Goal: Task Accomplishment & Management: Complete application form

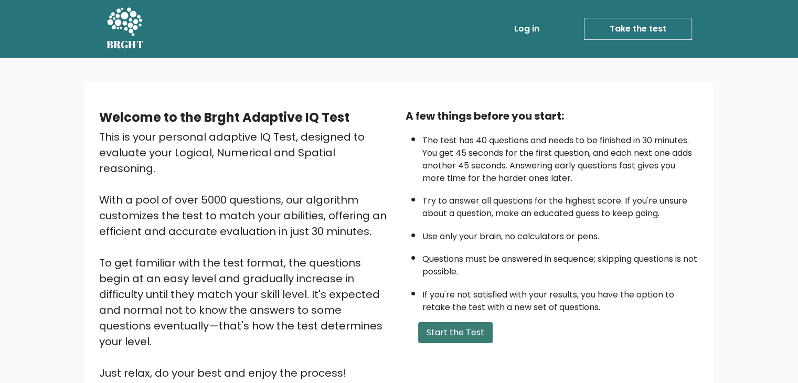
click at [443, 332] on button "Start the Test" at bounding box center [455, 332] width 74 height 21
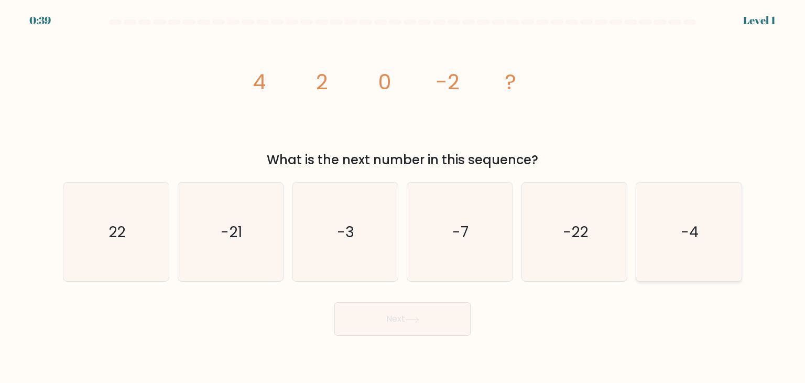
click at [693, 231] on text "-4" at bounding box center [690, 231] width 18 height 21
click at [403, 197] on input "f. -4" at bounding box center [403, 193] width 1 height 5
radio input "true"
click at [433, 326] on button "Next" at bounding box center [403, 319] width 136 height 34
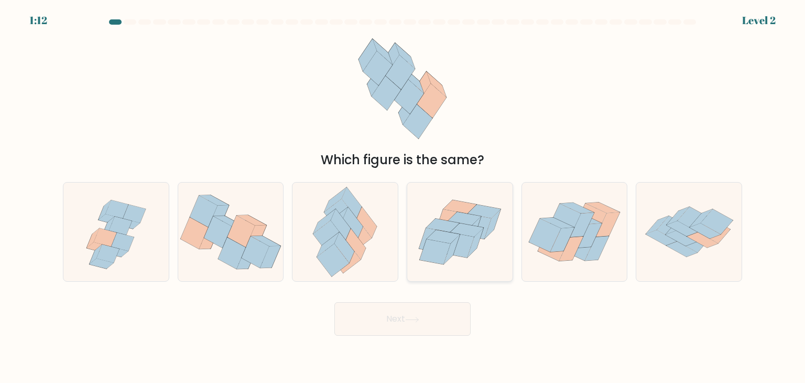
click at [478, 237] on icon at bounding box center [476, 242] width 16 height 29
click at [403, 197] on input "d." at bounding box center [403, 193] width 1 height 5
radio input "true"
click at [418, 321] on icon at bounding box center [412, 320] width 14 height 6
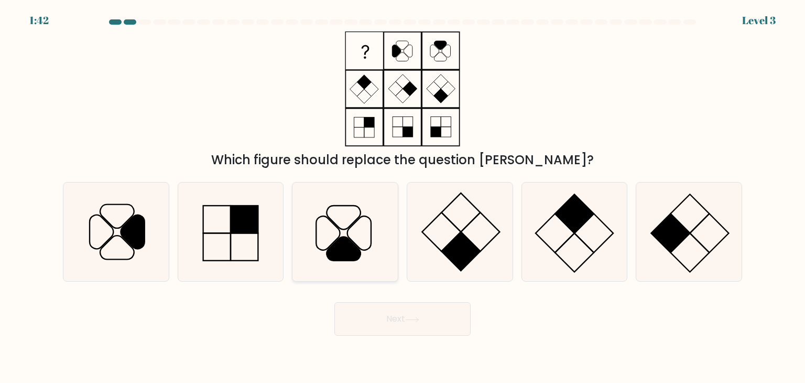
click at [366, 241] on icon at bounding box center [345, 231] width 99 height 99
click at [403, 197] on input "c." at bounding box center [403, 193] width 1 height 5
radio input "true"
click at [400, 318] on button "Next" at bounding box center [403, 319] width 136 height 34
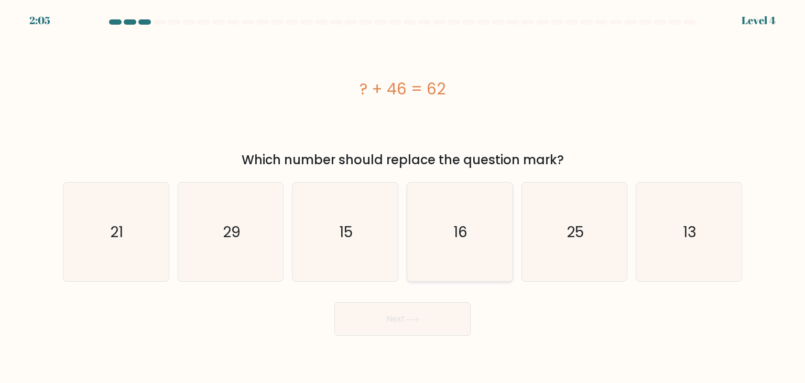
click at [432, 214] on icon "16" at bounding box center [460, 231] width 99 height 99
click at [403, 197] on input "d. 16" at bounding box center [403, 193] width 1 height 5
radio input "true"
click at [401, 328] on button "Next" at bounding box center [403, 319] width 136 height 34
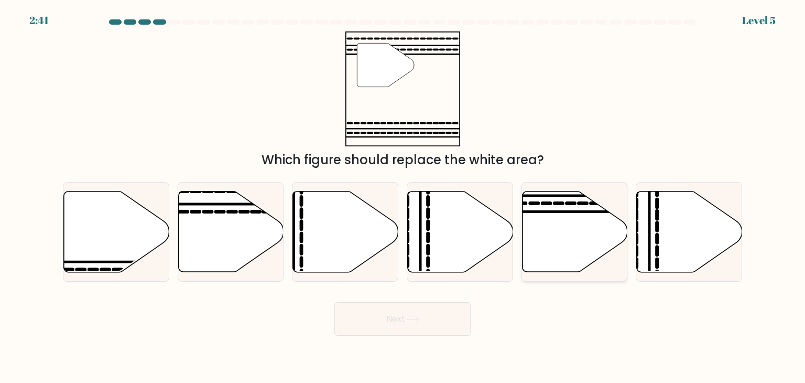
click at [562, 232] on icon at bounding box center [574, 231] width 105 height 81
click at [403, 197] on input "e." at bounding box center [403, 193] width 1 height 5
radio input "true"
click at [403, 313] on button "Next" at bounding box center [403, 319] width 136 height 34
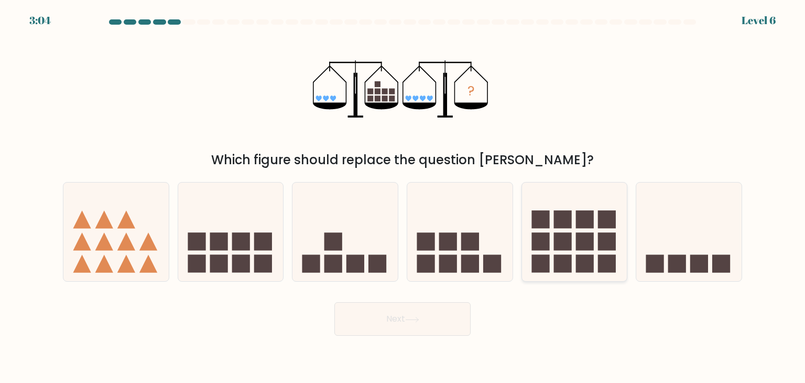
click at [585, 220] on rect at bounding box center [585, 219] width 18 height 18
click at [403, 197] on input "e." at bounding box center [403, 193] width 1 height 5
radio input "true"
click at [411, 311] on button "Next" at bounding box center [403, 319] width 136 height 34
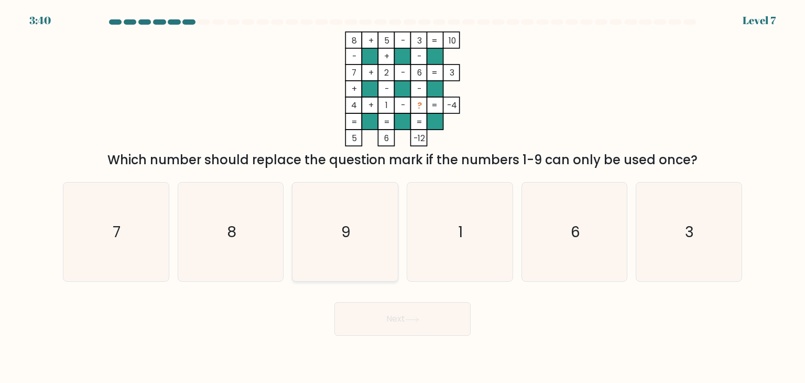
click at [317, 262] on icon "9" at bounding box center [345, 231] width 99 height 99
click at [403, 197] on input "c. 9" at bounding box center [403, 193] width 1 height 5
radio input "true"
click at [364, 314] on button "Next" at bounding box center [403, 319] width 136 height 34
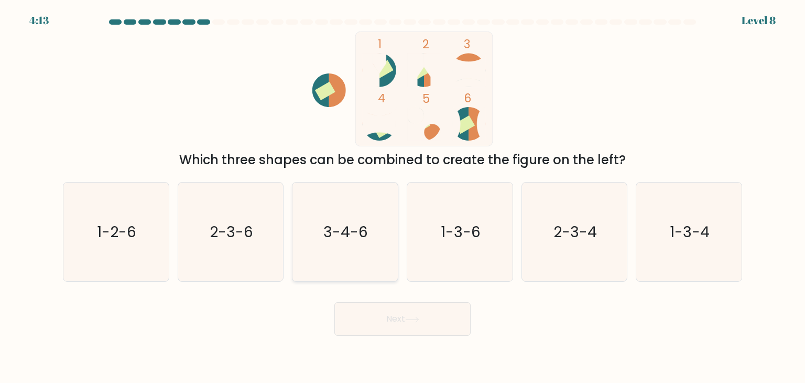
click at [342, 255] on icon "3-4-6" at bounding box center [345, 231] width 99 height 99
click at [403, 197] on input "c. 3-4-6" at bounding box center [403, 193] width 1 height 5
radio input "true"
click at [370, 316] on button "Next" at bounding box center [403, 319] width 136 height 34
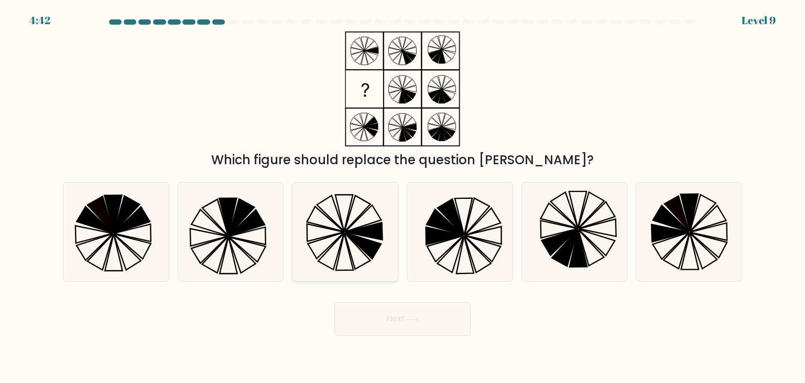
click at [359, 223] on icon at bounding box center [345, 231] width 99 height 99
click at [403, 197] on input "c." at bounding box center [403, 193] width 1 height 5
radio input "true"
click at [377, 322] on button "Next" at bounding box center [403, 319] width 136 height 34
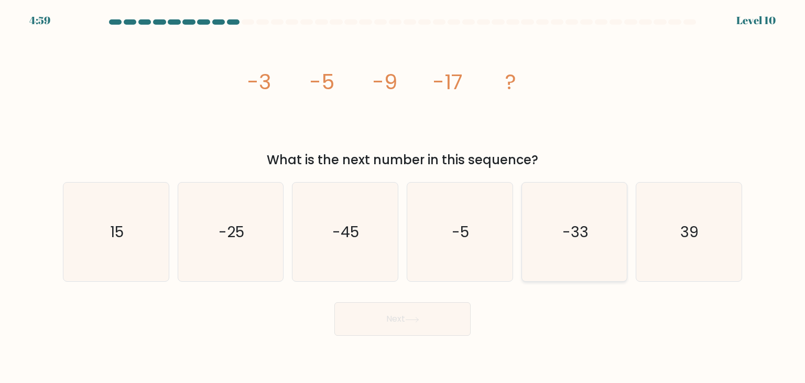
click at [569, 204] on icon "-33" at bounding box center [574, 231] width 99 height 99
click at [403, 197] on input "e. -33" at bounding box center [403, 193] width 1 height 5
radio input "true"
click at [445, 313] on button "Next" at bounding box center [403, 319] width 136 height 34
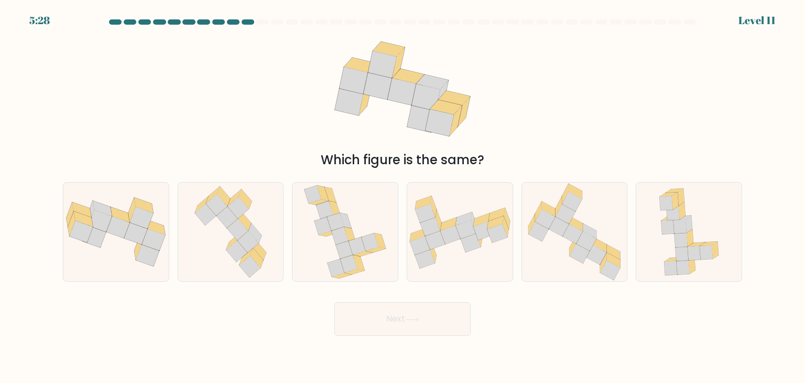
click at [57, 222] on div "a. b. c." at bounding box center [403, 228] width 692 height 108
click at [102, 241] on icon at bounding box center [95, 237] width 24 height 22
click at [403, 197] on input "a." at bounding box center [403, 193] width 1 height 5
radio input "true"
click at [369, 319] on button "Next" at bounding box center [403, 319] width 136 height 34
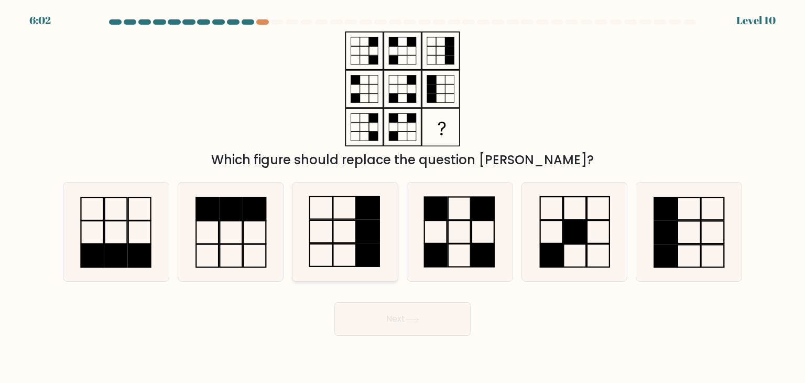
click at [367, 244] on rect at bounding box center [368, 255] width 23 height 23
click at [403, 197] on input "c." at bounding box center [403, 193] width 1 height 5
radio input "true"
click at [375, 307] on button "Next" at bounding box center [403, 319] width 136 height 34
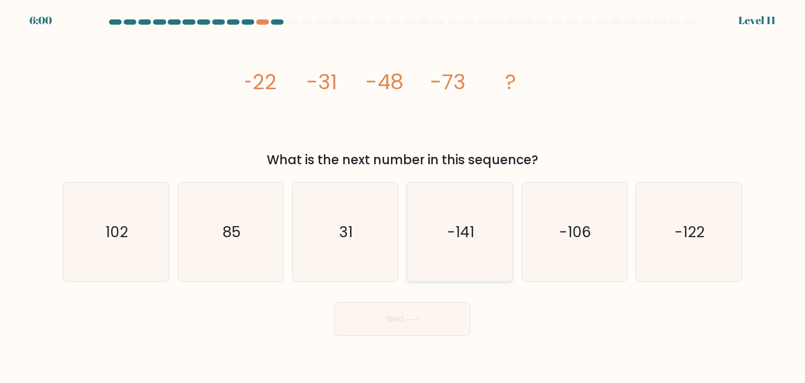
click at [427, 242] on icon "-141" at bounding box center [460, 231] width 99 height 99
click at [403, 197] on input "d. -141" at bounding box center [403, 193] width 1 height 5
radio input "true"
click at [396, 315] on button "Next" at bounding box center [403, 319] width 136 height 34
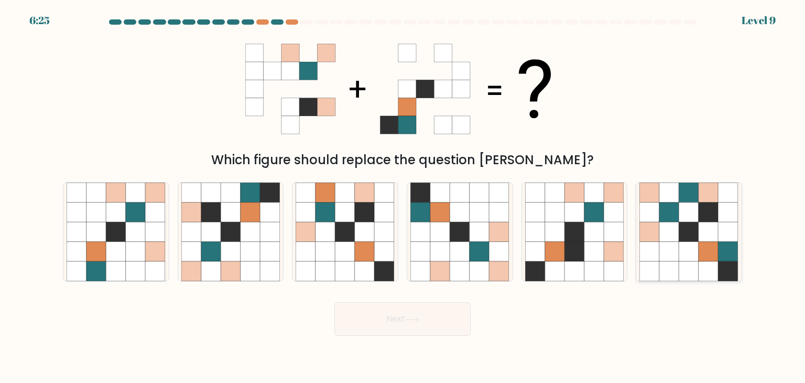
click at [678, 225] on icon at bounding box center [670, 232] width 20 height 20
click at [403, 197] on input "f." at bounding box center [403, 193] width 1 height 5
radio input "true"
click at [221, 243] on icon at bounding box center [231, 252] width 20 height 20
click at [403, 197] on input "b." at bounding box center [403, 193] width 1 height 5
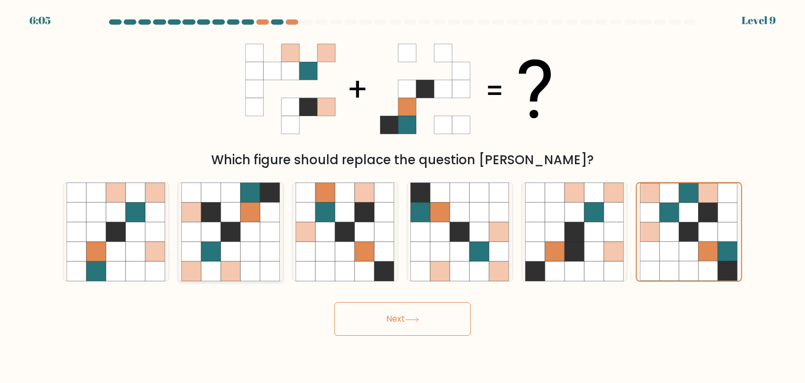
radio input "true"
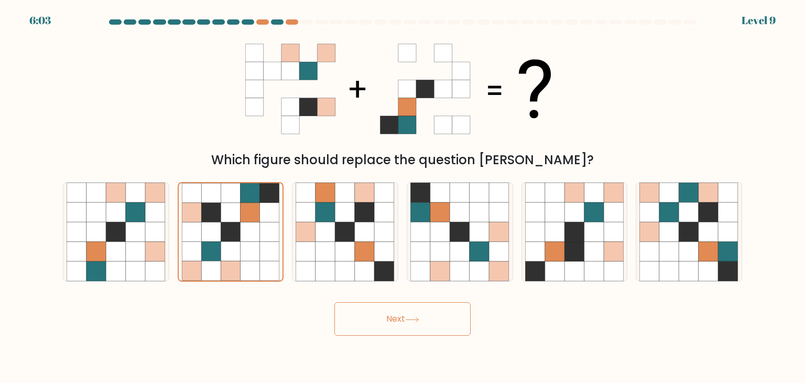
click at [411, 321] on icon at bounding box center [412, 320] width 14 height 6
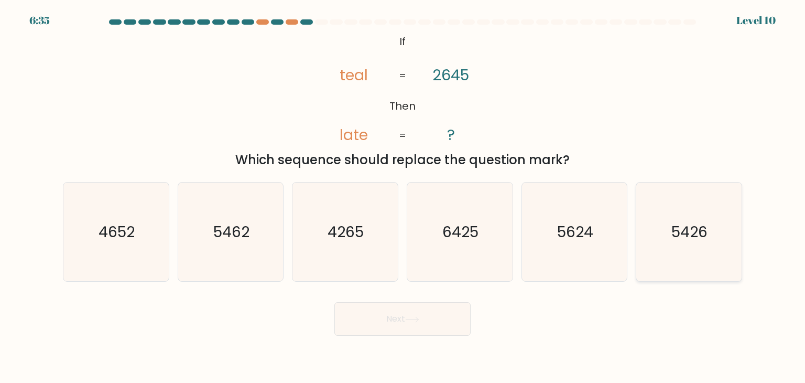
click at [669, 249] on icon "5426" at bounding box center [689, 231] width 99 height 99
click at [403, 197] on input "f. 5426" at bounding box center [403, 193] width 1 height 5
radio input "true"
click at [432, 332] on button "Next" at bounding box center [403, 319] width 136 height 34
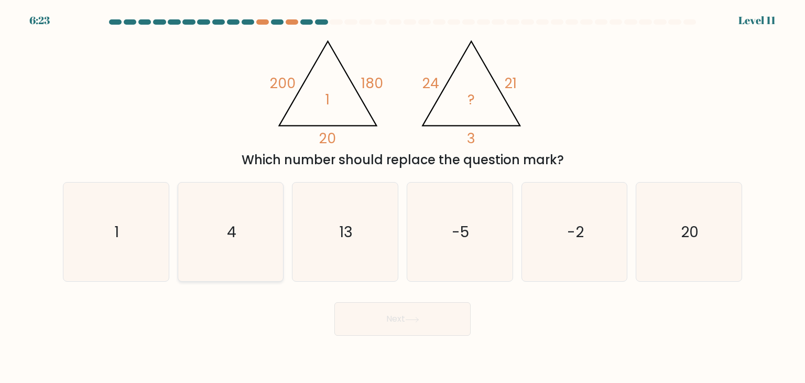
click at [209, 263] on icon "4" at bounding box center [230, 231] width 99 height 99
click at [403, 197] on input "b. 4" at bounding box center [403, 193] width 1 height 5
radio input "true"
click at [342, 316] on button "Next" at bounding box center [403, 319] width 136 height 34
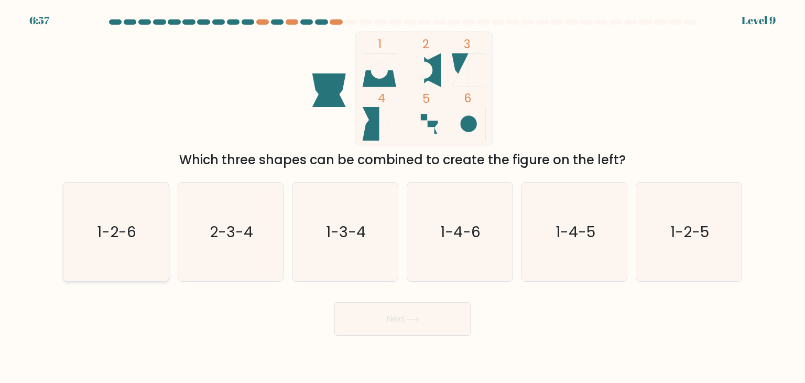
click at [102, 214] on icon "1-2-6" at bounding box center [116, 231] width 99 height 99
click at [403, 197] on input "a. 1-2-6" at bounding box center [403, 193] width 1 height 5
radio input "true"
click at [385, 309] on button "Next" at bounding box center [403, 319] width 136 height 34
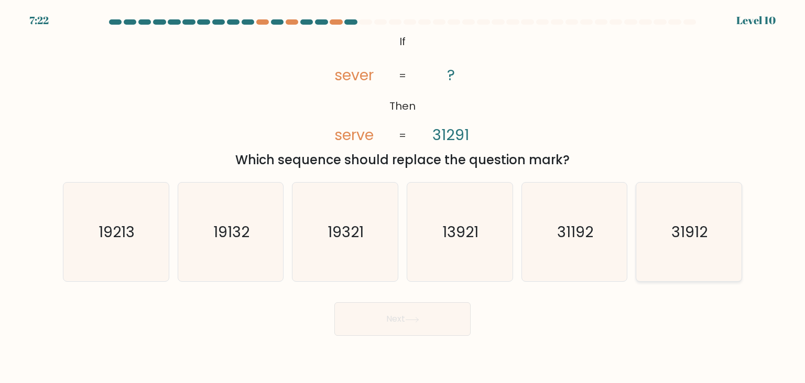
click at [701, 223] on text "31912" at bounding box center [690, 231] width 36 height 21
click at [403, 197] on input "f. 31912" at bounding box center [403, 193] width 1 height 5
radio input "true"
click at [431, 332] on button "Next" at bounding box center [403, 319] width 136 height 34
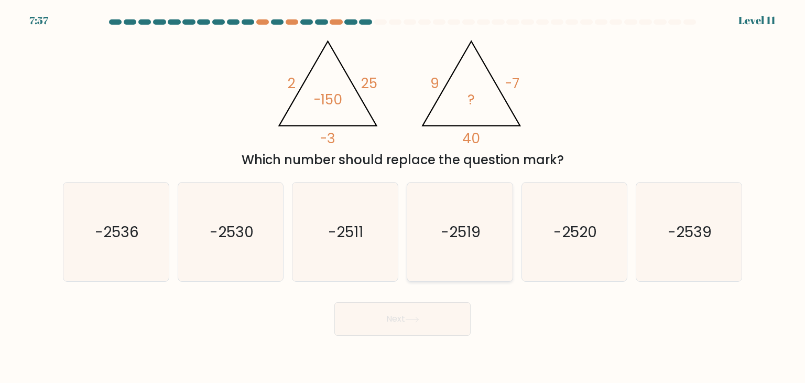
click at [446, 225] on text "-2519" at bounding box center [461, 231] width 40 height 21
click at [403, 197] on input "d. -2519" at bounding box center [403, 193] width 1 height 5
radio input "true"
click at [375, 326] on button "Next" at bounding box center [403, 319] width 136 height 34
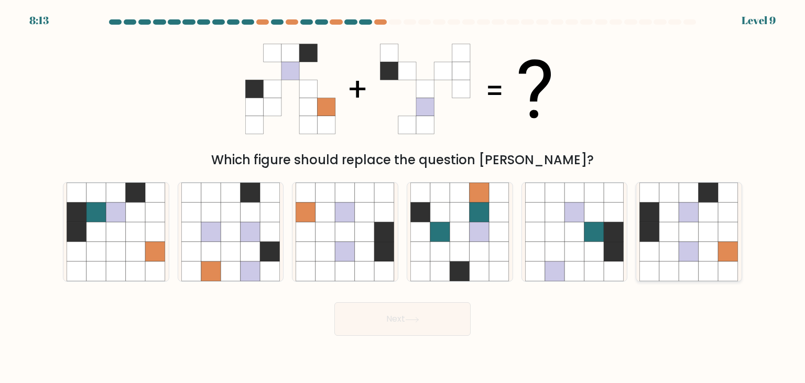
click at [641, 225] on icon at bounding box center [650, 232] width 20 height 20
click at [403, 197] on input "f." at bounding box center [403, 193] width 1 height 5
radio input "true"
click at [434, 317] on button "Next" at bounding box center [403, 319] width 136 height 34
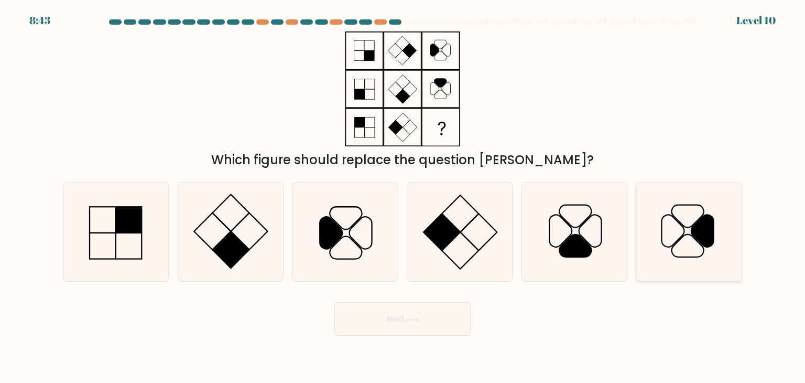
click at [653, 217] on icon at bounding box center [689, 231] width 99 height 99
click at [403, 197] on input "f." at bounding box center [403, 193] width 1 height 5
radio input "true"
click at [413, 317] on icon at bounding box center [412, 320] width 14 height 6
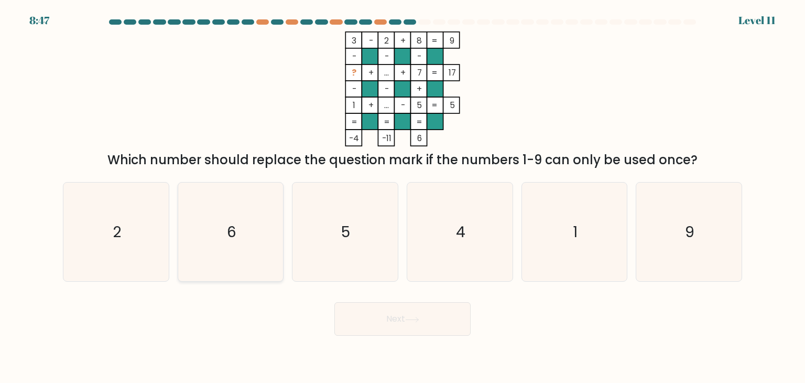
click at [215, 221] on icon "6" at bounding box center [230, 231] width 99 height 99
click at [403, 197] on input "b. 6" at bounding box center [403, 193] width 1 height 5
radio input "true"
click at [350, 332] on button "Next" at bounding box center [403, 319] width 136 height 34
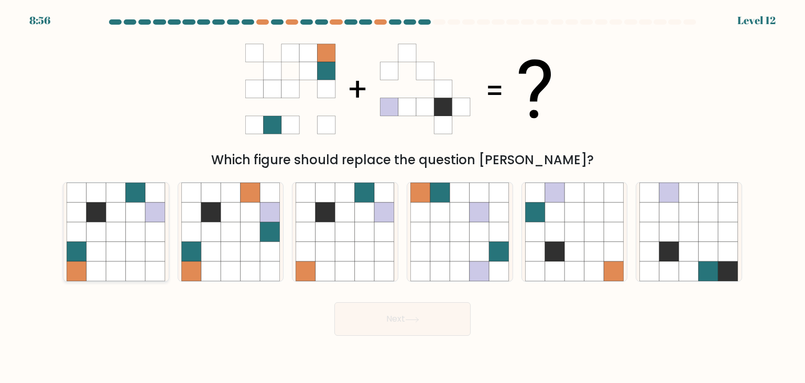
click at [111, 230] on icon at bounding box center [116, 232] width 20 height 20
click at [403, 197] on input "a." at bounding box center [403, 193] width 1 height 5
radio input "true"
click at [377, 296] on div "Next" at bounding box center [403, 314] width 692 height 41
click at [375, 309] on button "Next" at bounding box center [403, 319] width 136 height 34
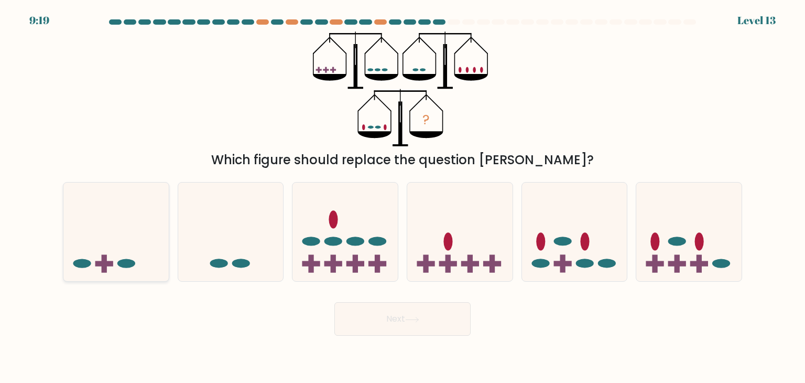
click at [162, 214] on icon at bounding box center [115, 231] width 105 height 87
click at [403, 197] on input "a." at bounding box center [403, 193] width 1 height 5
radio input "true"
click at [403, 300] on div "Next" at bounding box center [403, 314] width 692 height 41
click at [403, 314] on button "Next" at bounding box center [403, 319] width 136 height 34
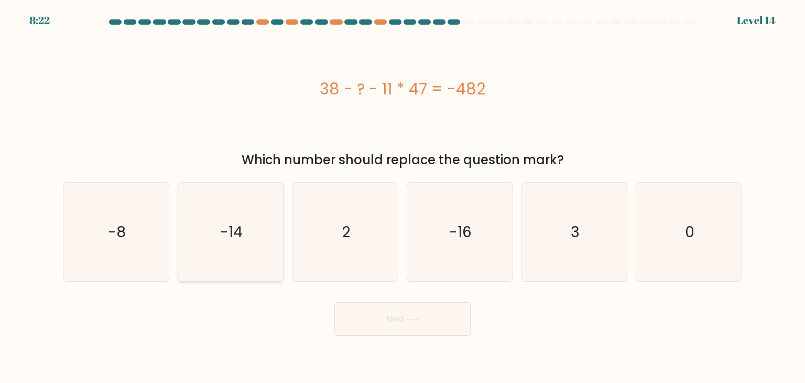
click at [259, 254] on icon "-14" at bounding box center [230, 231] width 99 height 99
click at [403, 197] on input "b. -14" at bounding box center [403, 193] width 1 height 5
radio input "true"
click at [378, 330] on button "Next" at bounding box center [403, 319] width 136 height 34
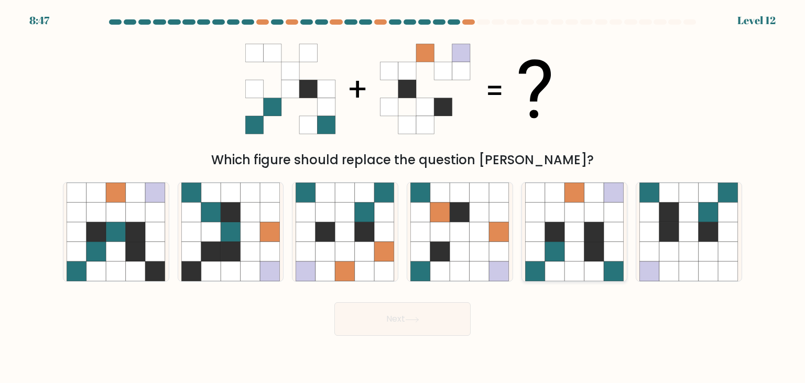
click at [558, 249] on icon at bounding box center [555, 252] width 20 height 20
click at [403, 197] on input "e." at bounding box center [403, 193] width 1 height 5
radio input "true"
click at [430, 322] on button "Next" at bounding box center [403, 319] width 136 height 34
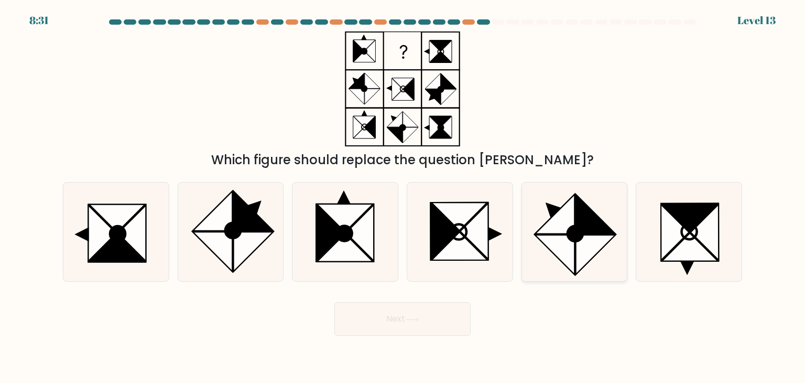
click at [559, 217] on icon at bounding box center [555, 214] width 40 height 40
click at [403, 197] on input "e." at bounding box center [403, 193] width 1 height 5
radio input "true"
click at [429, 311] on button "Next" at bounding box center [403, 319] width 136 height 34
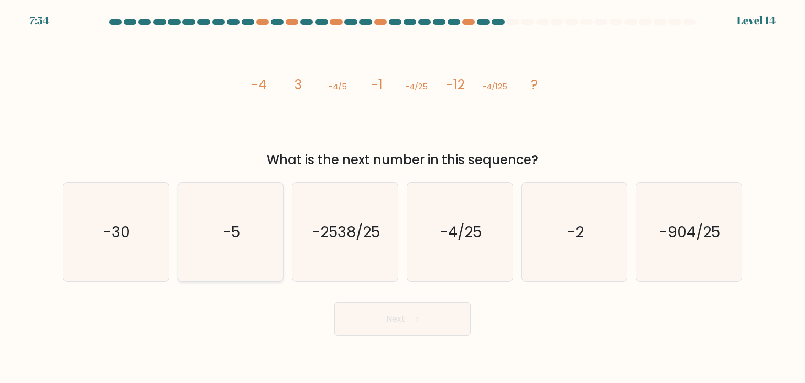
click at [214, 237] on icon "-5" at bounding box center [230, 231] width 99 height 99
click at [403, 197] on input "b. -5" at bounding box center [403, 193] width 1 height 5
radio input "true"
click at [388, 312] on button "Next" at bounding box center [403, 319] width 136 height 34
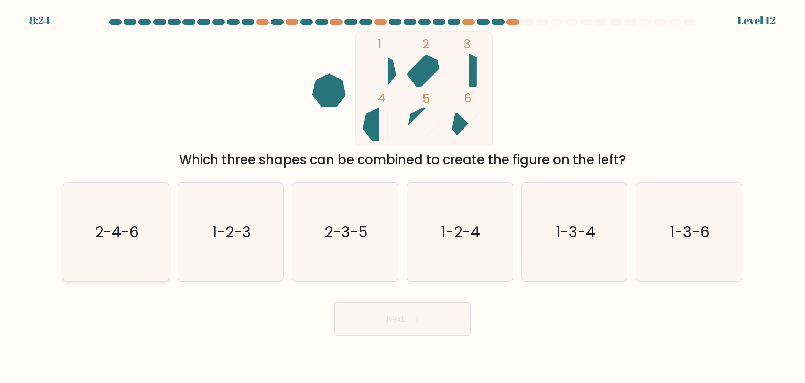
click at [124, 207] on icon "2-4-6" at bounding box center [116, 231] width 99 height 99
click at [403, 197] on input "a. 2-4-6" at bounding box center [403, 193] width 1 height 5
radio input "true"
click at [373, 323] on button "Next" at bounding box center [403, 319] width 136 height 34
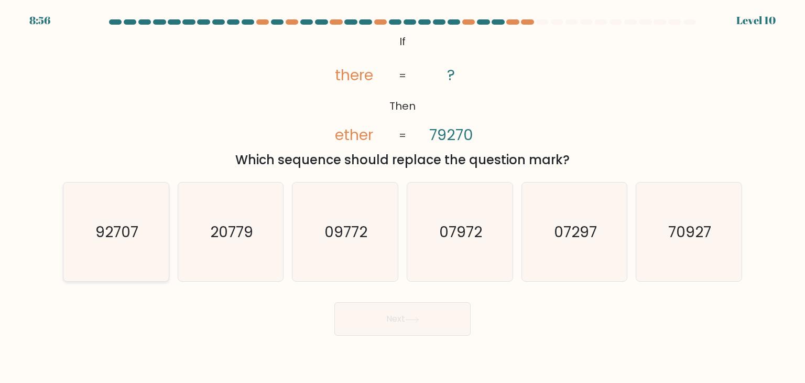
click at [109, 221] on text "92707" at bounding box center [116, 231] width 43 height 21
click at [403, 197] on input "a. 92707" at bounding box center [403, 193] width 1 height 5
radio input "true"
click at [382, 327] on button "Next" at bounding box center [403, 319] width 136 height 34
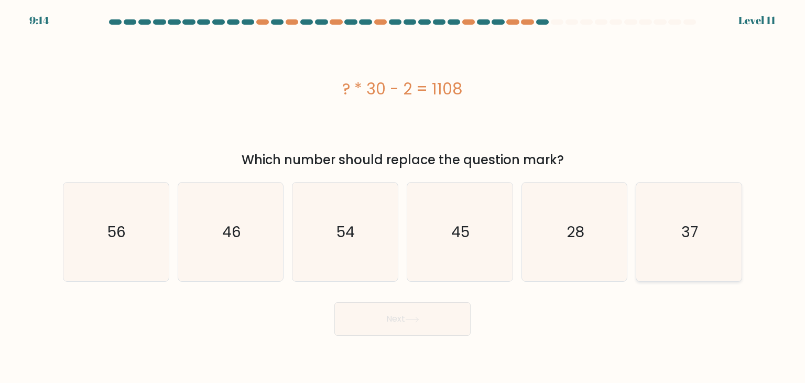
click at [690, 230] on text "37" at bounding box center [690, 231] width 17 height 21
click at [403, 197] on input "f. 37" at bounding box center [403, 193] width 1 height 5
radio input "true"
click at [435, 328] on button "Next" at bounding box center [403, 319] width 136 height 34
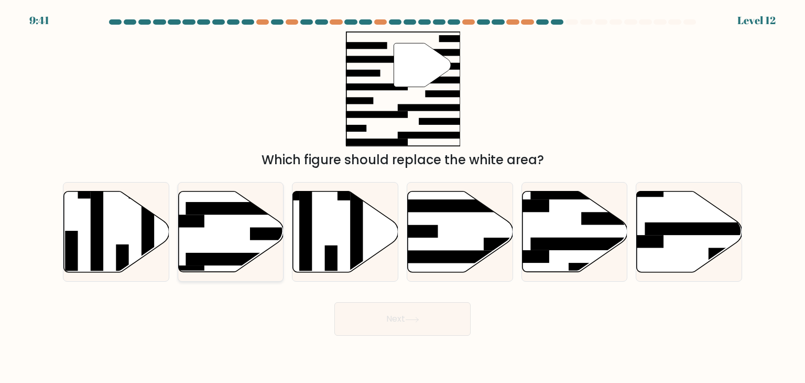
click at [214, 257] on rect at bounding box center [243, 259] width 114 height 13
click at [403, 197] on input "b." at bounding box center [403, 193] width 1 height 5
radio input "true"
click at [380, 311] on button "Next" at bounding box center [403, 319] width 136 height 34
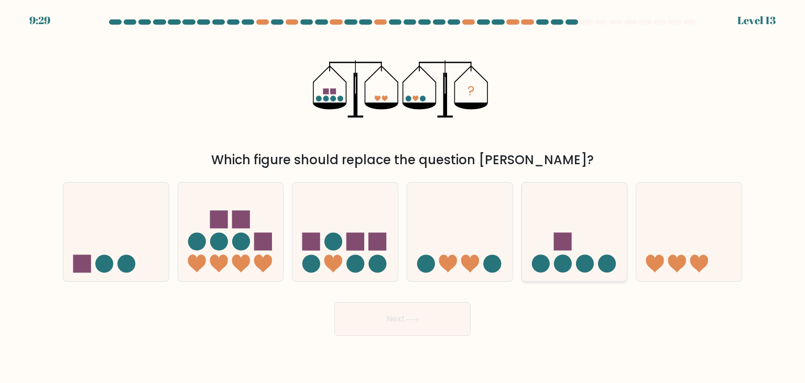
click at [602, 254] on icon at bounding box center [574, 231] width 105 height 87
click at [403, 197] on input "e." at bounding box center [403, 193] width 1 height 5
radio input "true"
click at [420, 318] on icon at bounding box center [412, 320] width 14 height 6
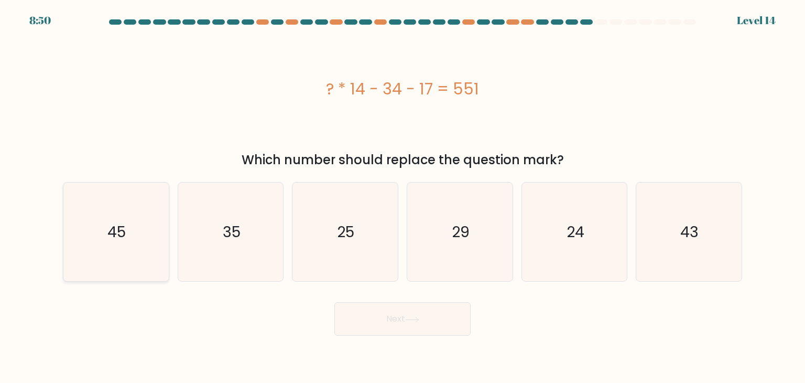
click at [128, 186] on icon "45" at bounding box center [116, 231] width 99 height 99
click at [403, 191] on input "a. 45" at bounding box center [403, 193] width 1 height 5
radio input "true"
click at [376, 303] on button "Next" at bounding box center [403, 319] width 136 height 34
click at [380, 306] on button "Next" at bounding box center [403, 319] width 136 height 34
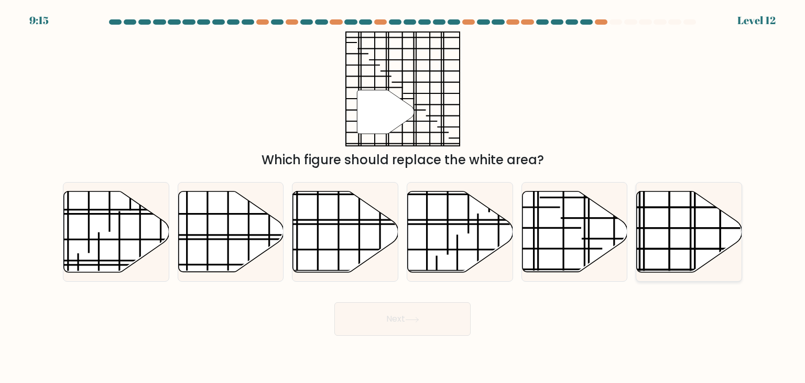
click at [701, 220] on icon at bounding box center [689, 231] width 105 height 81
click at [403, 197] on input "f." at bounding box center [403, 193] width 1 height 5
radio input "true"
click at [407, 310] on button "Next" at bounding box center [403, 319] width 136 height 34
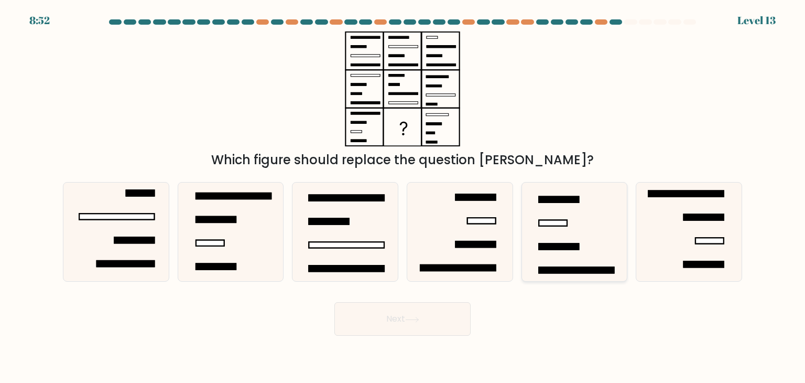
click at [607, 251] on icon at bounding box center [574, 231] width 99 height 99
click at [403, 197] on input "e." at bounding box center [403, 193] width 1 height 5
radio input "true"
click at [443, 316] on button "Next" at bounding box center [403, 319] width 136 height 34
click at [417, 319] on icon at bounding box center [412, 320] width 14 height 6
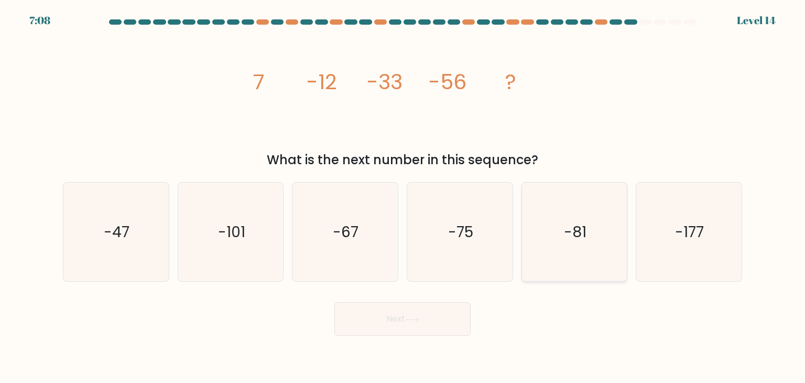
click at [578, 254] on icon "-81" at bounding box center [574, 231] width 99 height 99
click at [403, 197] on input "e. -81" at bounding box center [403, 193] width 1 height 5
radio input "true"
click at [445, 315] on button "Next" at bounding box center [403, 319] width 136 height 34
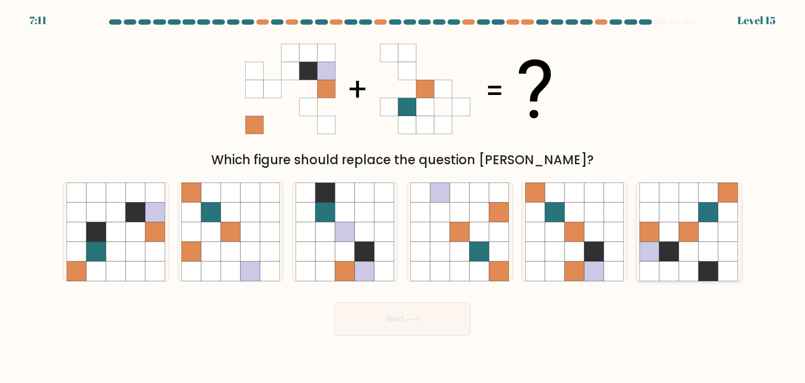
click at [686, 251] on icon at bounding box center [690, 252] width 20 height 20
click at [403, 197] on input "f." at bounding box center [403, 193] width 1 height 5
radio input "true"
click at [435, 318] on button "Next" at bounding box center [403, 319] width 136 height 34
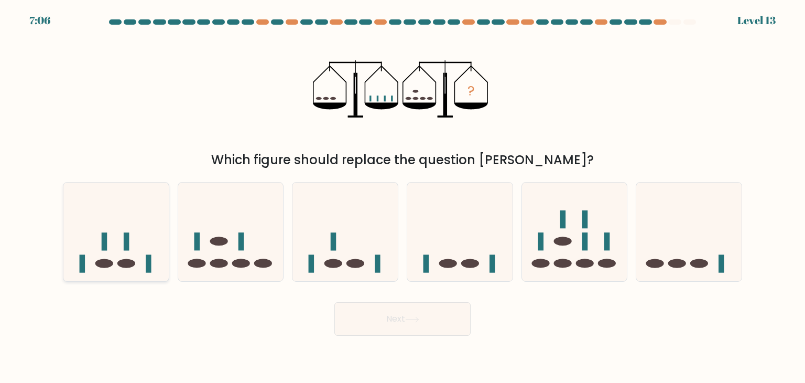
click at [100, 210] on icon at bounding box center [115, 231] width 105 height 87
click at [403, 197] on input "a." at bounding box center [403, 193] width 1 height 5
radio input "true"
click at [327, 333] on div "Next" at bounding box center [403, 314] width 692 height 41
click at [375, 318] on button "Next" at bounding box center [403, 319] width 136 height 34
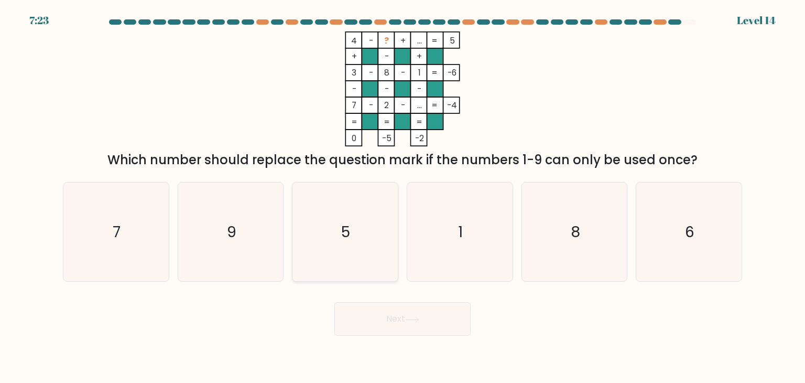
click at [371, 219] on icon "5" at bounding box center [345, 231] width 99 height 99
click at [403, 197] on input "c. 5" at bounding box center [403, 193] width 1 height 5
radio input "true"
click at [403, 315] on button "Next" at bounding box center [403, 319] width 136 height 34
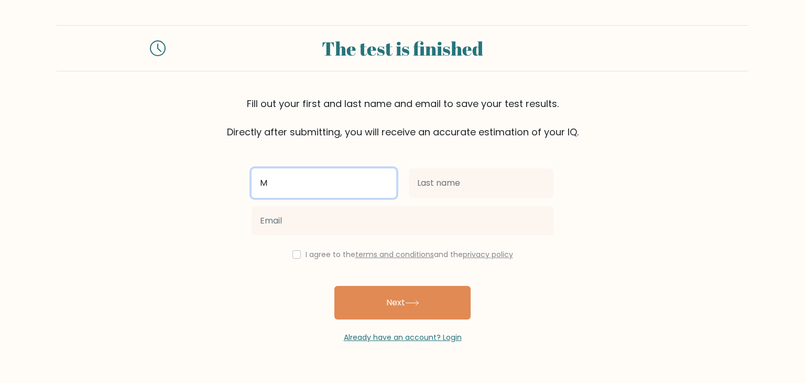
type input "M"
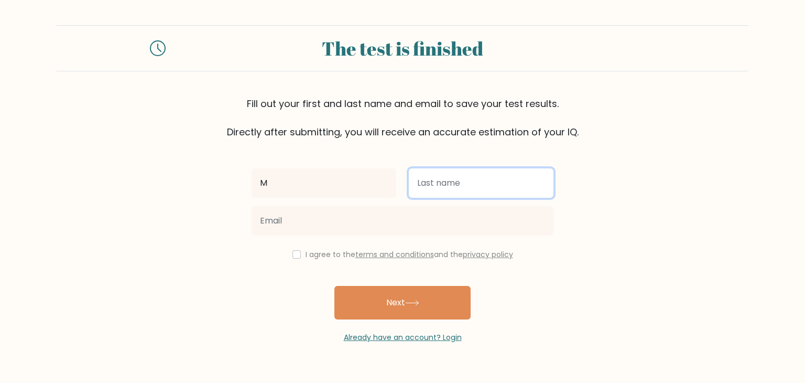
click at [434, 185] on input "text" at bounding box center [481, 182] width 145 height 29
type input "D"
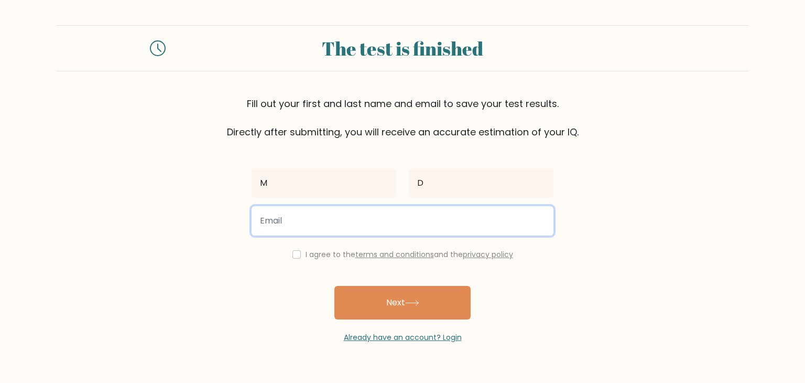
click at [363, 219] on input "email" at bounding box center [403, 220] width 302 height 29
paste input "webiwe7156@djkux.com"
type input "webiwe7156@djkux.com"
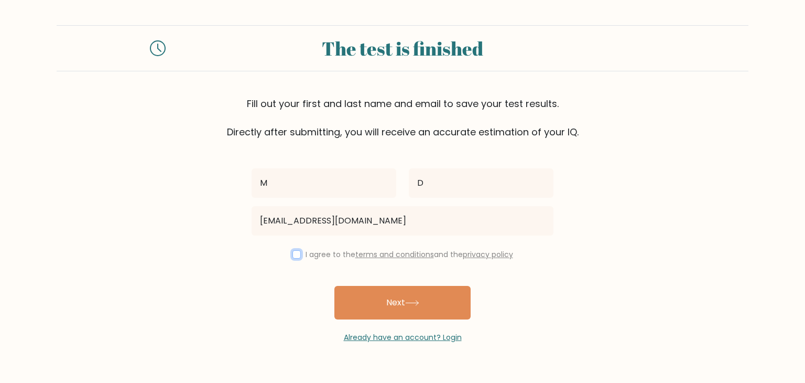
click at [293, 258] on input "checkbox" at bounding box center [297, 254] width 8 height 8
checkbox input "true"
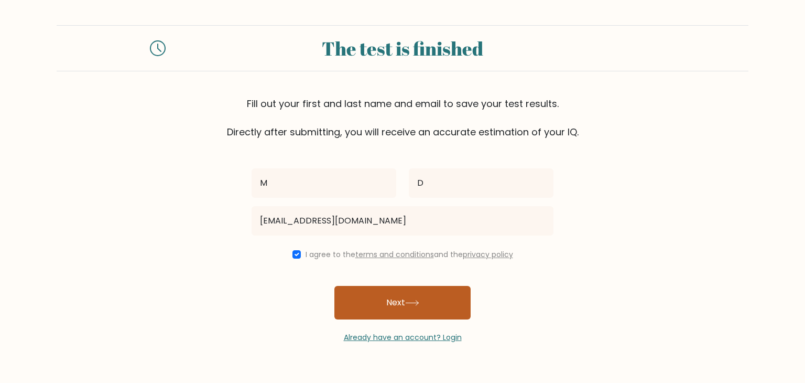
click at [382, 306] on button "Next" at bounding box center [403, 303] width 136 height 34
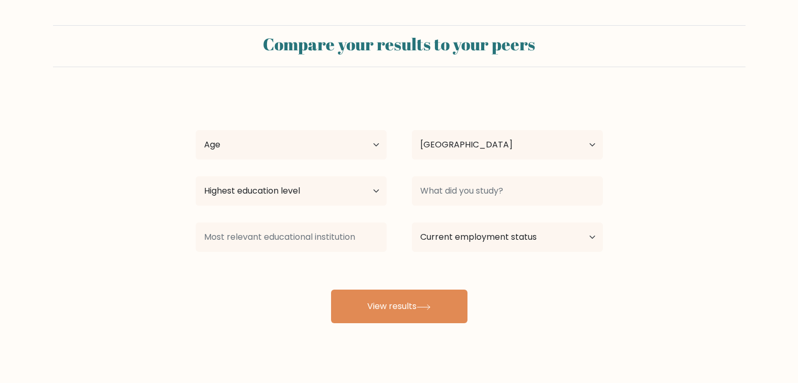
select select "SA"
click at [281, 147] on select "Age Under [DEMOGRAPHIC_DATA] [DEMOGRAPHIC_DATA] [DEMOGRAPHIC_DATA] [DEMOGRAPHIC…" at bounding box center [291, 144] width 191 height 29
select select "25_34"
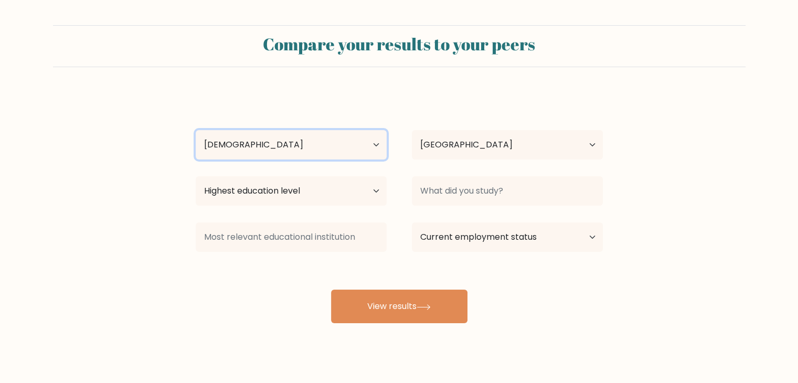
click at [196, 130] on select "Age Under 18 years old 18-24 years old 25-34 years old 35-44 years old 45-54 ye…" at bounding box center [291, 144] width 191 height 29
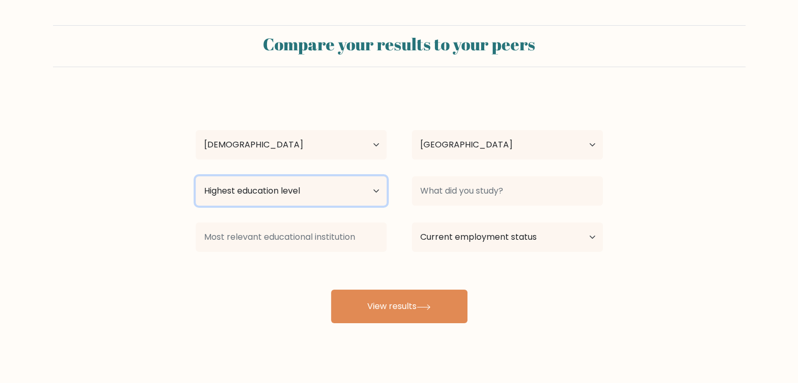
click at [275, 200] on select "Highest education level No schooling Primary Lower Secondary Upper Secondary Oc…" at bounding box center [291, 190] width 191 height 29
select select "occupation_specific"
click at [196, 176] on select "Highest education level No schooling Primary Lower Secondary Upper Secondary Oc…" at bounding box center [291, 190] width 191 height 29
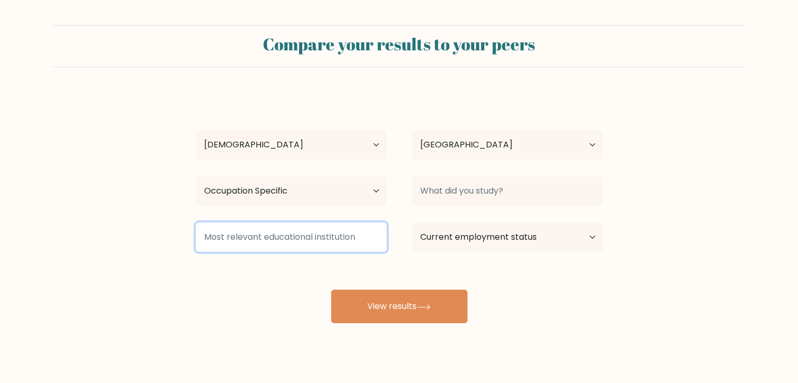
click at [268, 246] on input at bounding box center [291, 236] width 191 height 29
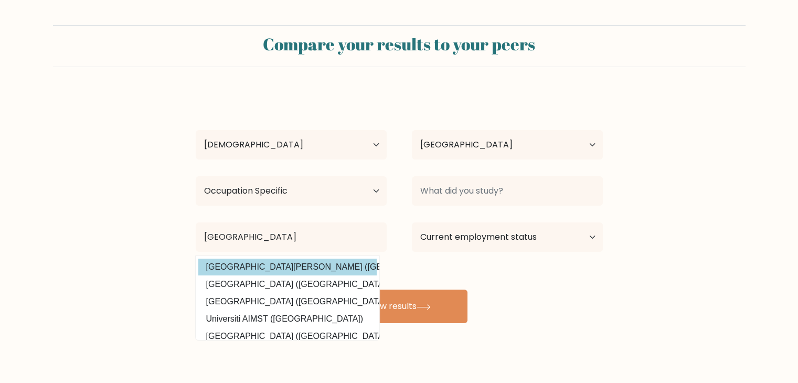
click at [275, 273] on div "M D Age Under 18 years old 18-24 years old 25-34 years old 35-44 years old 45-5…" at bounding box center [399, 207] width 420 height 231
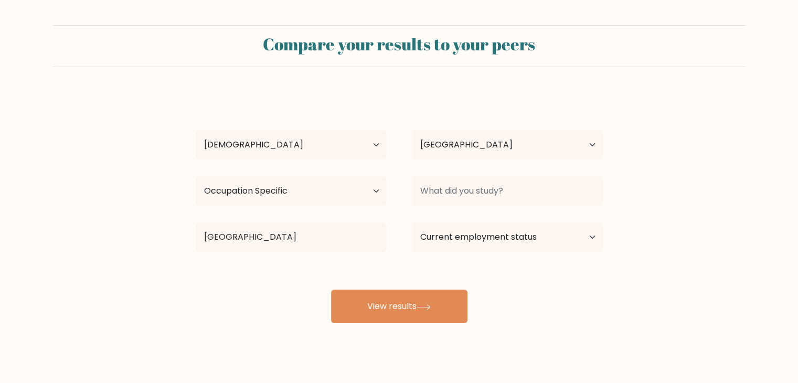
click at [279, 206] on div "Highest education level No schooling Primary Lower Secondary Upper Secondary Oc…" at bounding box center [291, 191] width 216 height 38
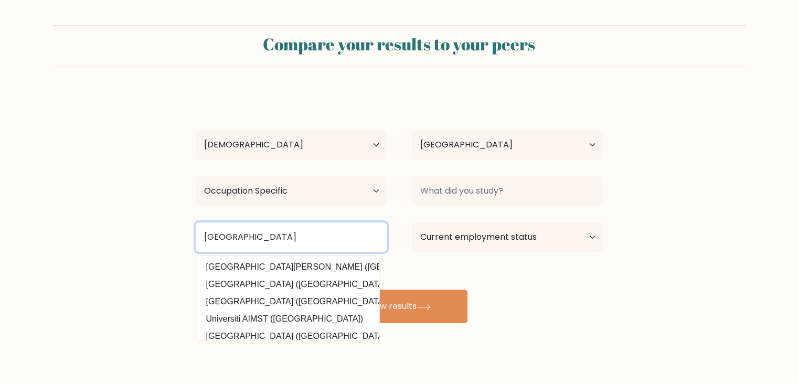
click at [284, 232] on input "universiti tunku" at bounding box center [291, 236] width 191 height 29
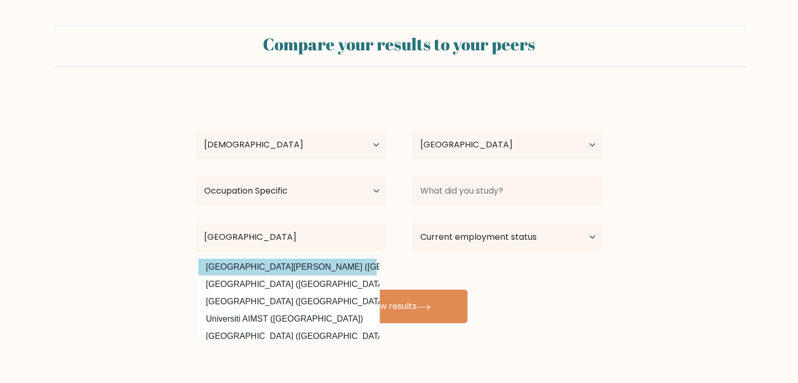
click at [285, 265] on div "M D Age Under 18 years old 18-24 years old 25-34 years old 35-44 years old 45-5…" at bounding box center [399, 207] width 420 height 231
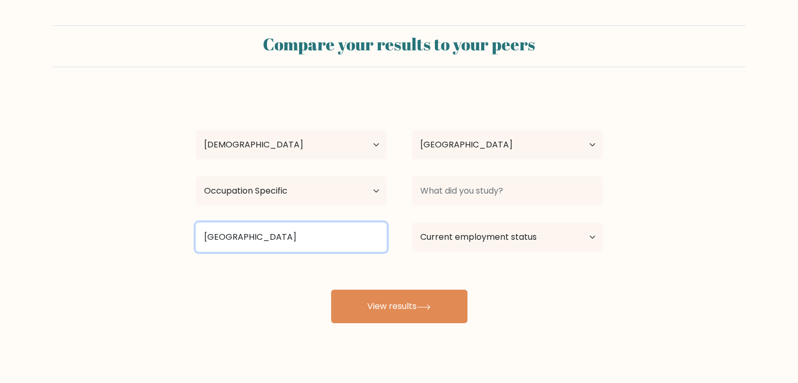
click at [331, 231] on input "universiti tunku" at bounding box center [291, 236] width 191 height 29
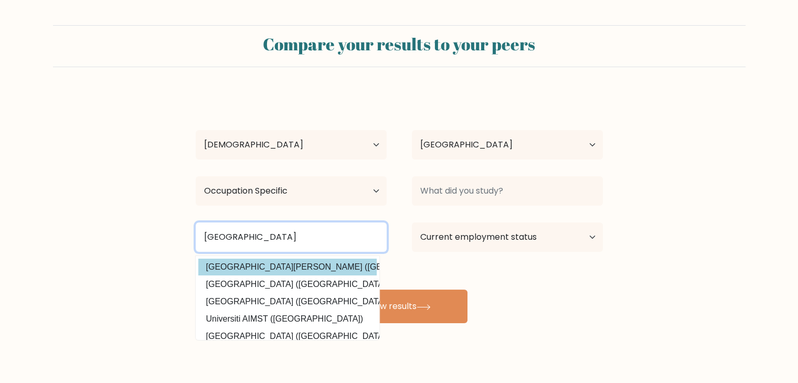
type input "universiti tunku"
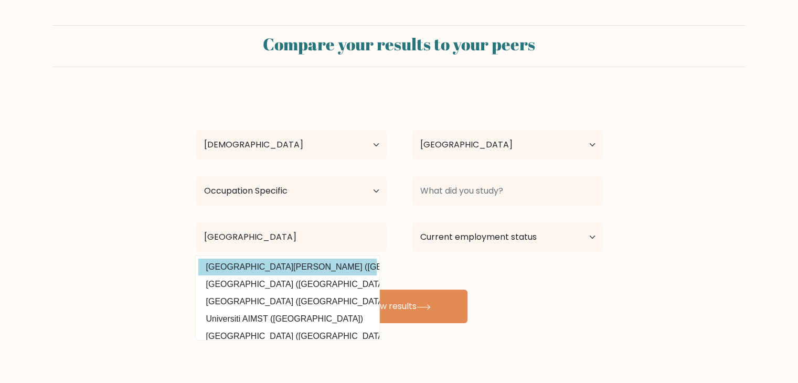
click at [317, 263] on div "M D Age Under 18 years old 18-24 years old 25-34 years old 35-44 years old 45-5…" at bounding box center [399, 207] width 420 height 231
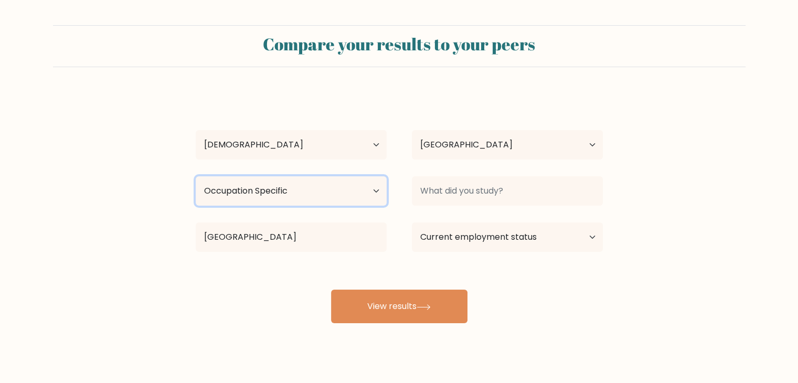
click at [325, 185] on select "Highest education level No schooling Primary Lower Secondary Upper Secondary Oc…" at bounding box center [291, 190] width 191 height 29
click at [196, 176] on select "Highest education level No schooling Primary Lower Secondary Upper Secondary Oc…" at bounding box center [291, 190] width 191 height 29
click at [459, 252] on div "Current employment status Employed Student Retired Other / prefer not to answer" at bounding box center [507, 237] width 216 height 38
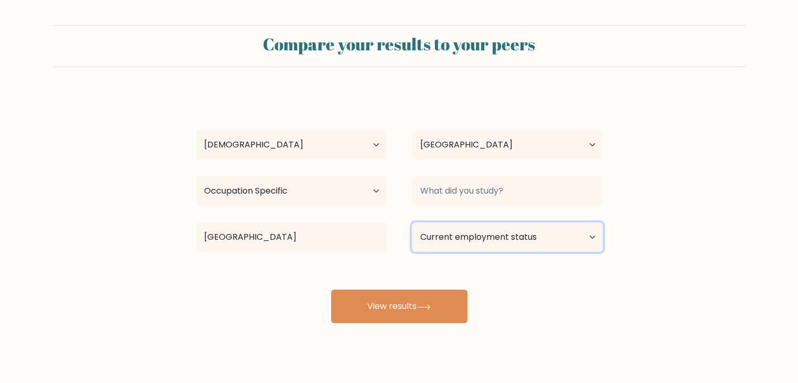
click at [463, 239] on select "Current employment status Employed Student Retired Other / prefer not to answer" at bounding box center [507, 236] width 191 height 29
select select "student"
click at [412, 222] on select "Current employment status Employed Student Retired Other / prefer not to answer" at bounding box center [507, 236] width 191 height 29
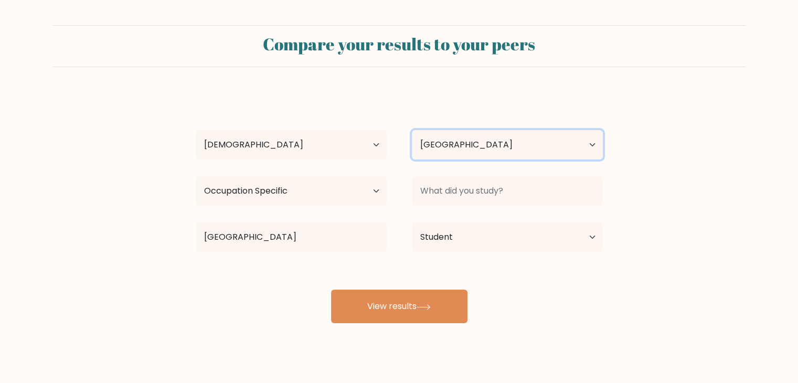
click at [480, 145] on select "Country Afghanistan Albania Algeria American Samoa Andorra Angola Anguilla Anta…" at bounding box center [507, 144] width 191 height 29
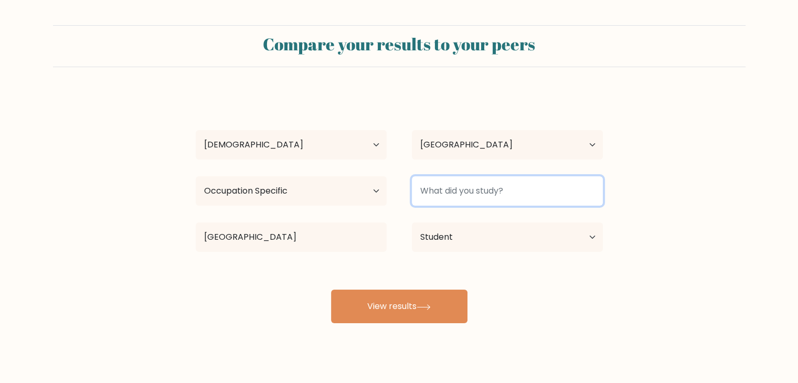
click at [478, 192] on input at bounding box center [507, 190] width 191 height 29
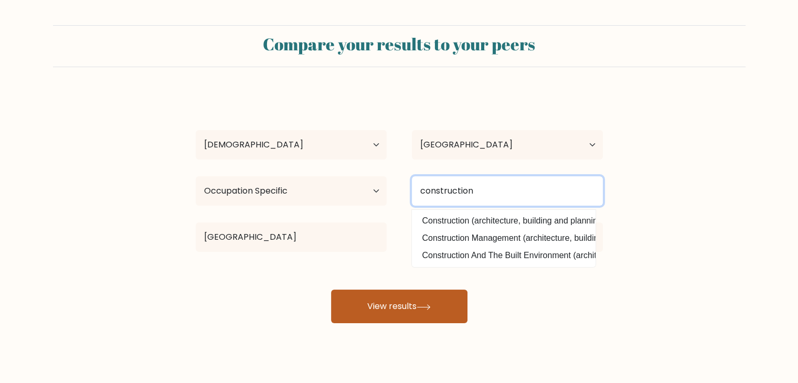
type input "construction"
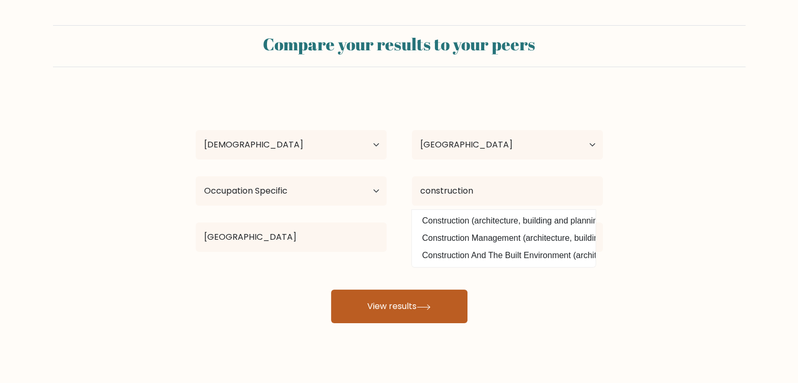
click at [407, 290] on button "View results" at bounding box center [399, 306] width 136 height 34
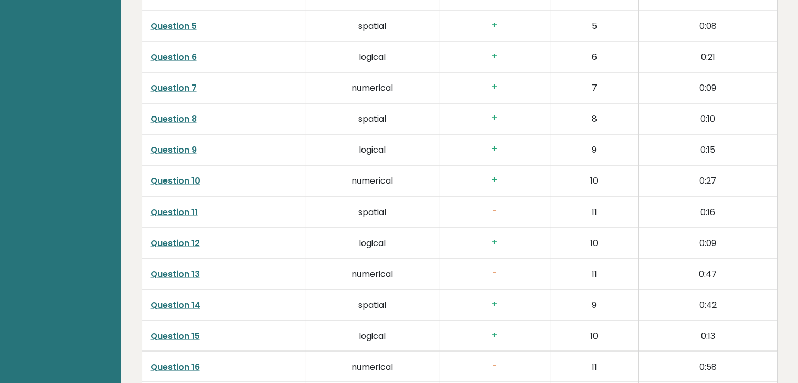
scroll to position [1782, 0]
click at [185, 272] on link "Question 13" at bounding box center [175, 273] width 49 height 12
click at [187, 271] on link "Question 13" at bounding box center [175, 273] width 49 height 12
click at [173, 270] on link "Question 16" at bounding box center [175, 273] width 49 height 12
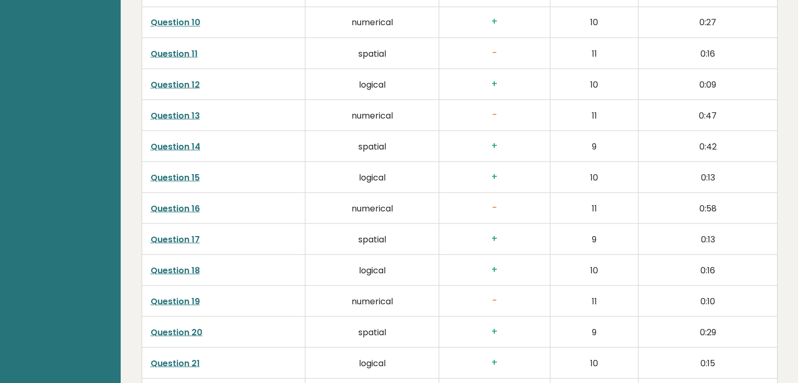
scroll to position [1957, 0]
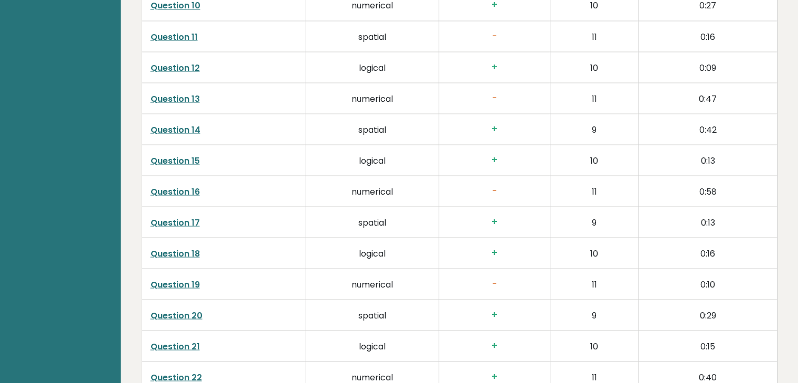
click at [190, 282] on link "Question 19" at bounding box center [175, 284] width 49 height 12
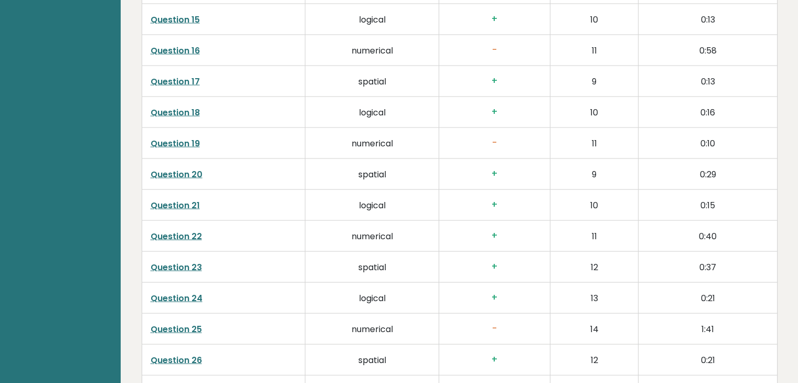
scroll to position [2116, 0]
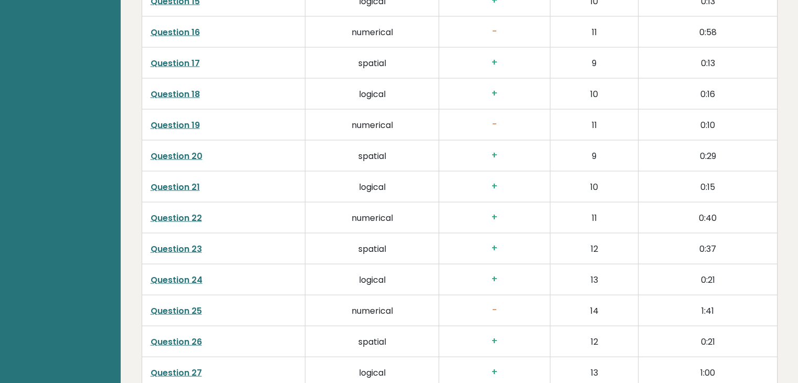
click at [195, 212] on link "Question 22" at bounding box center [176, 218] width 51 height 12
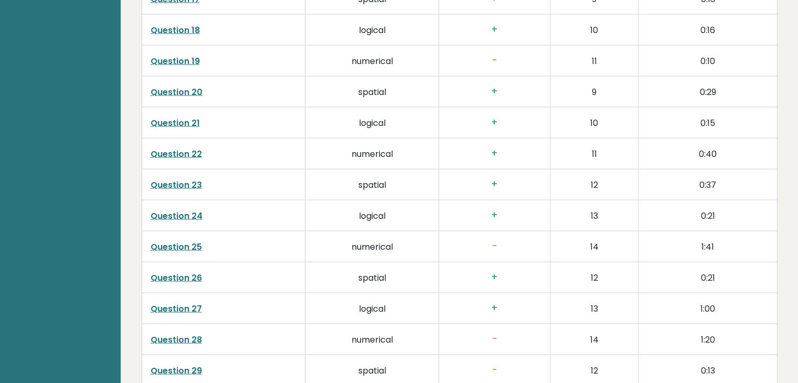
scroll to position [2209, 0]
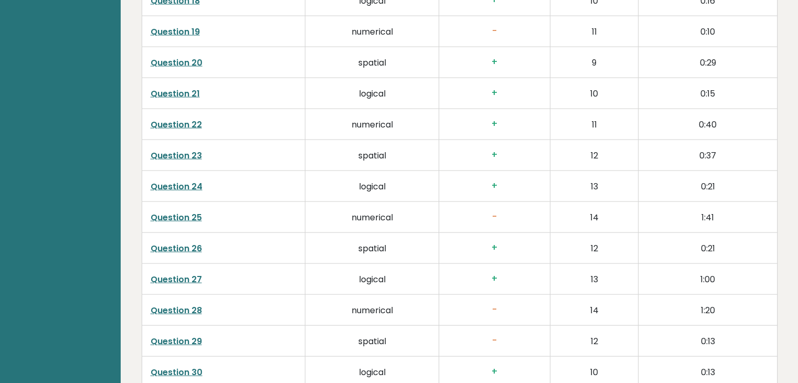
click at [174, 217] on link "Question 25" at bounding box center [176, 217] width 51 height 12
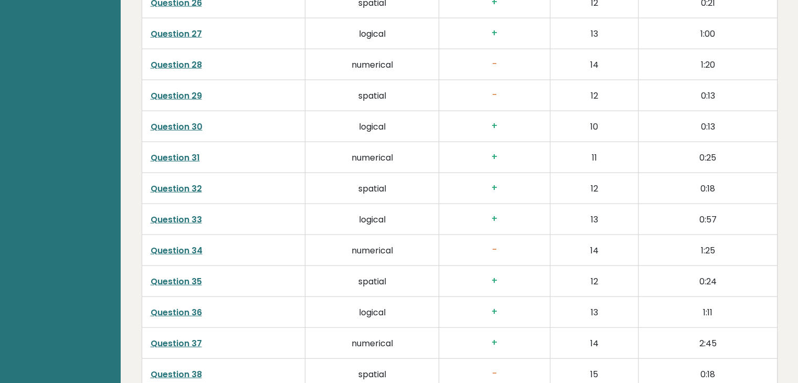
scroll to position [2564, 0]
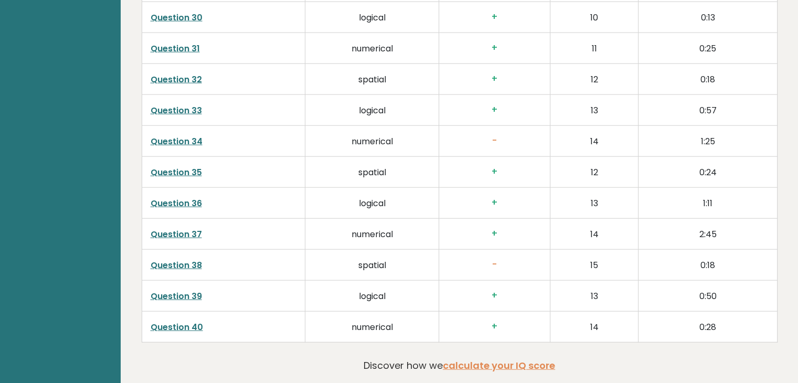
click at [183, 321] on link "Question 40" at bounding box center [177, 327] width 52 height 12
click at [192, 294] on link "Question 39" at bounding box center [176, 296] width 51 height 12
click at [190, 228] on link "Question 37" at bounding box center [176, 234] width 51 height 12
click at [197, 140] on link "Question 34" at bounding box center [177, 141] width 52 height 12
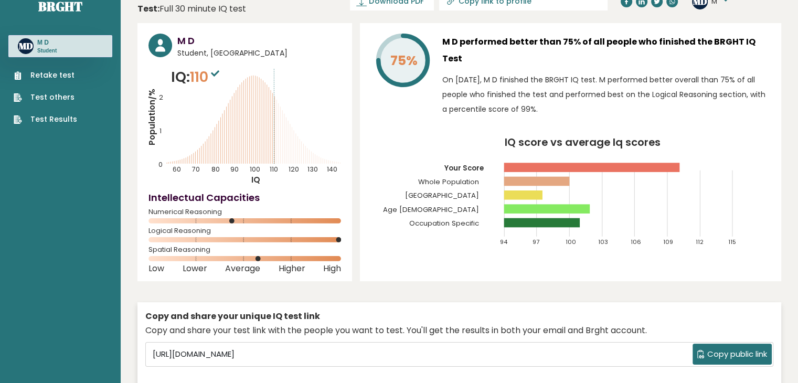
scroll to position [0, 0]
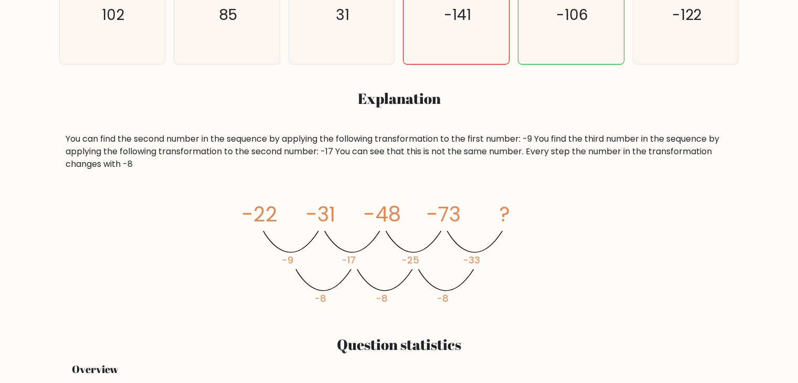
scroll to position [410, 0]
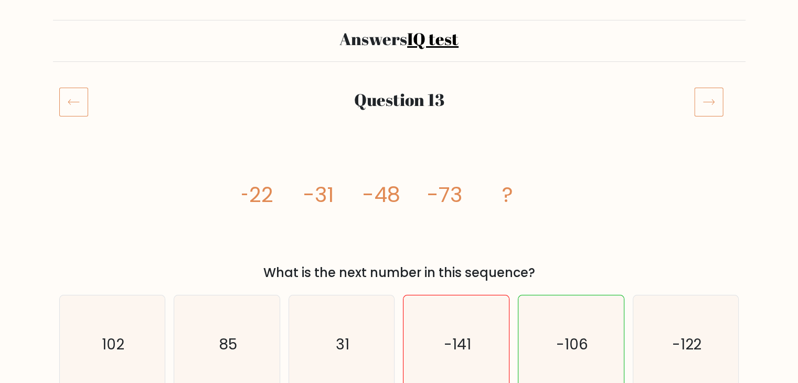
scroll to position [76, 0]
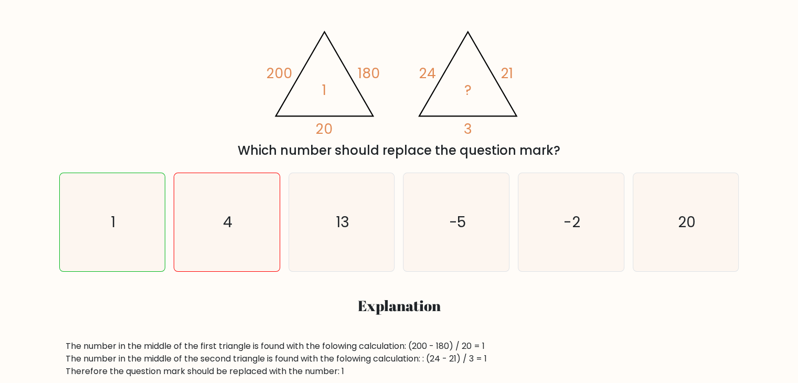
scroll to position [195, 0]
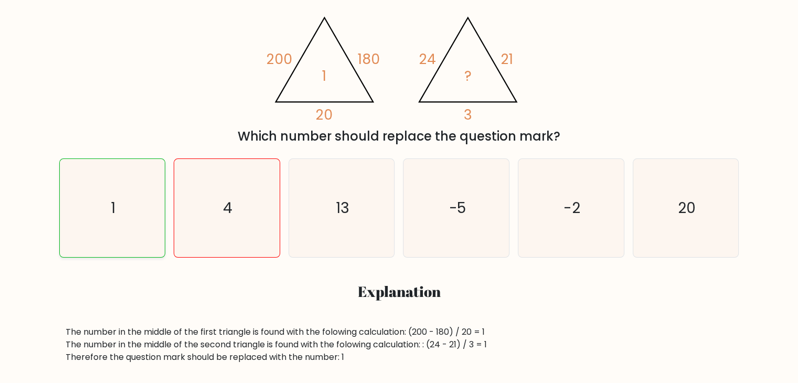
click at [119, 240] on icon "1" at bounding box center [112, 208] width 98 height 98
radio input "true"
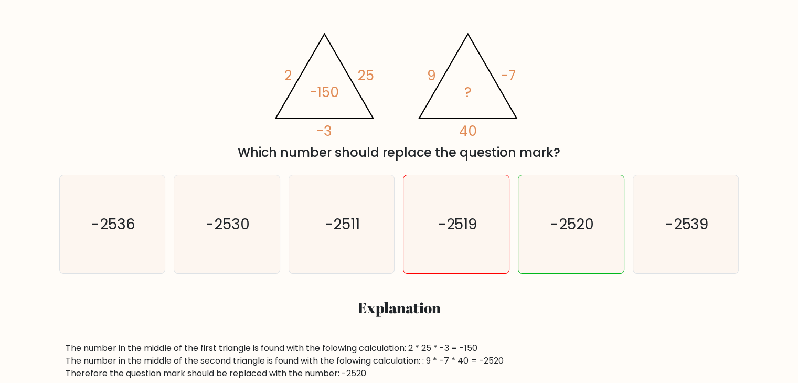
scroll to position [178, 0]
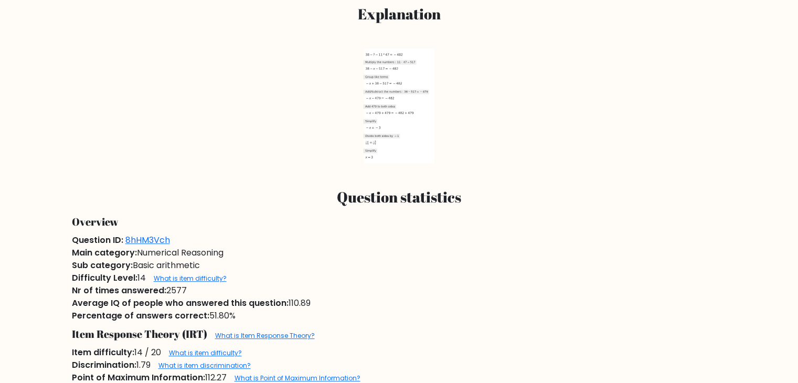
scroll to position [503, 0]
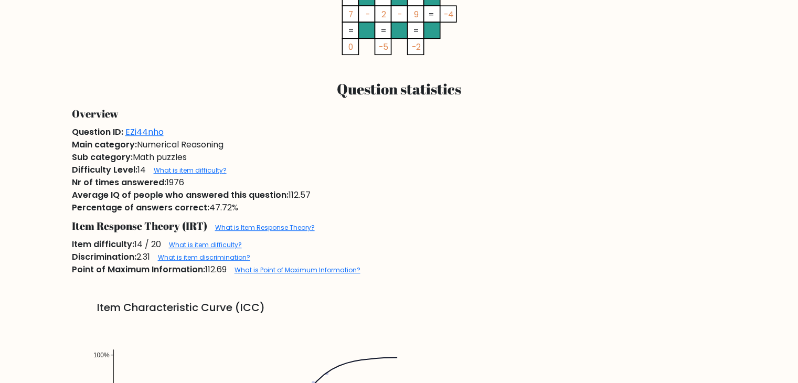
scroll to position [589, 0]
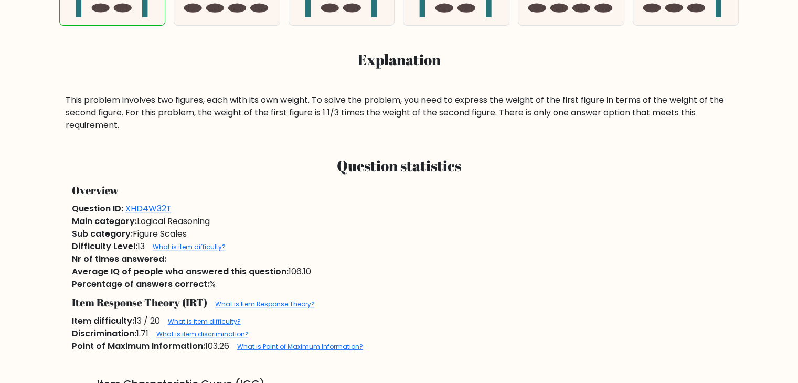
scroll to position [444, 0]
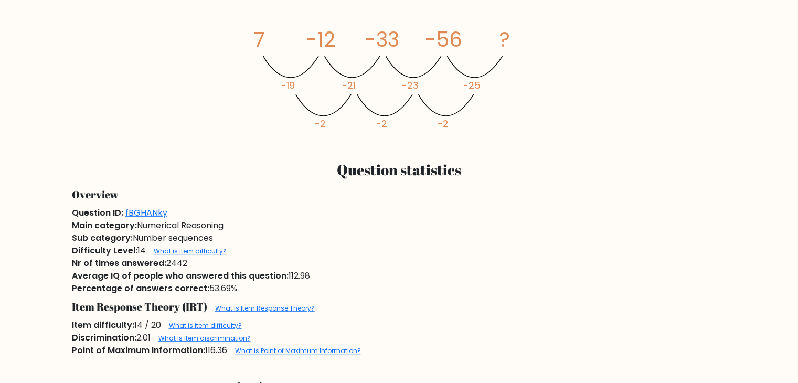
scroll to position [569, 0]
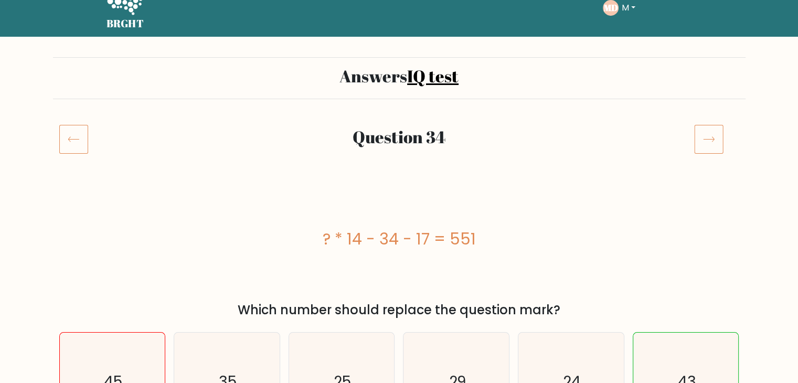
scroll to position [20, 0]
